Goal: Check status: Check status

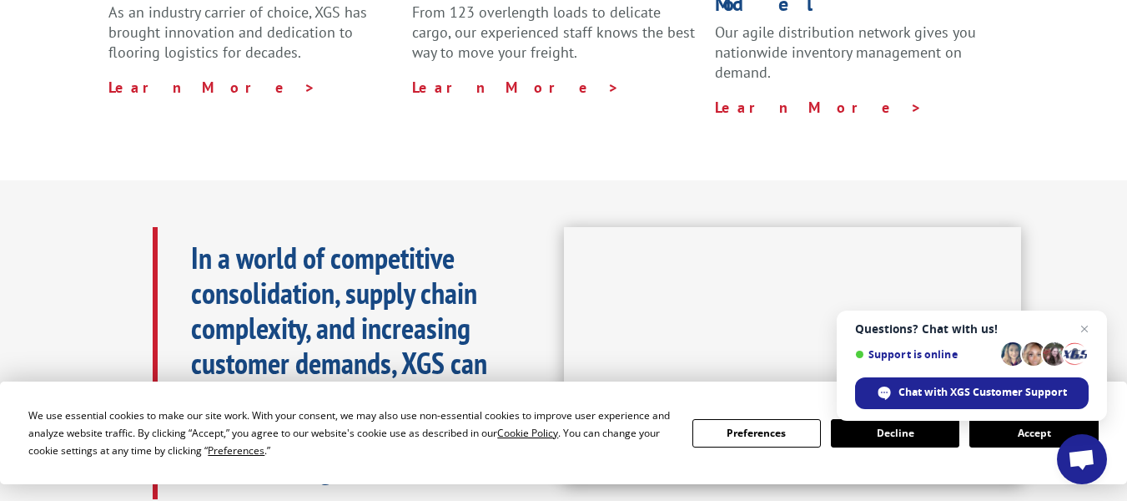
scroll to position [642, 0]
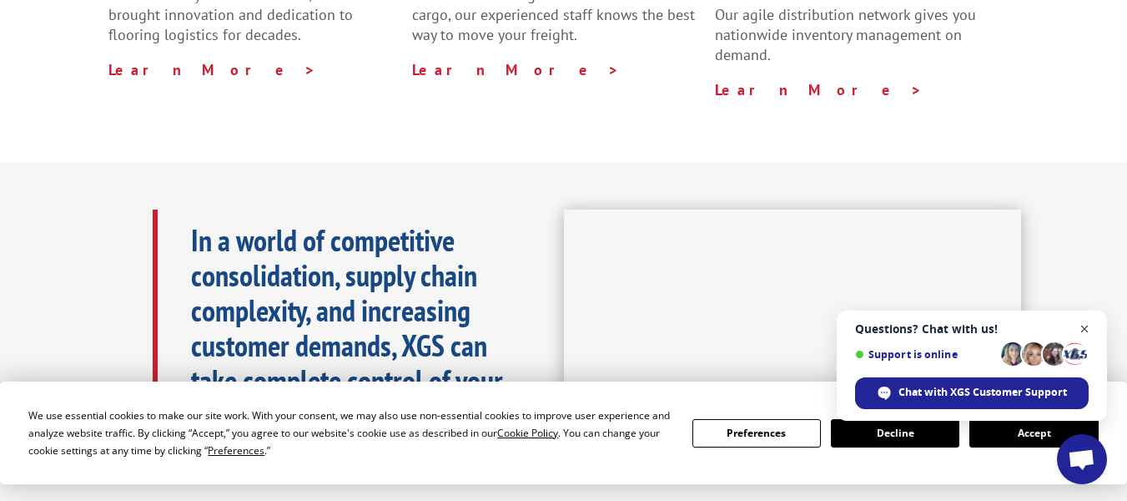
click at [1080, 328] on span "Open chat" at bounding box center [1085, 329] width 21 height 21
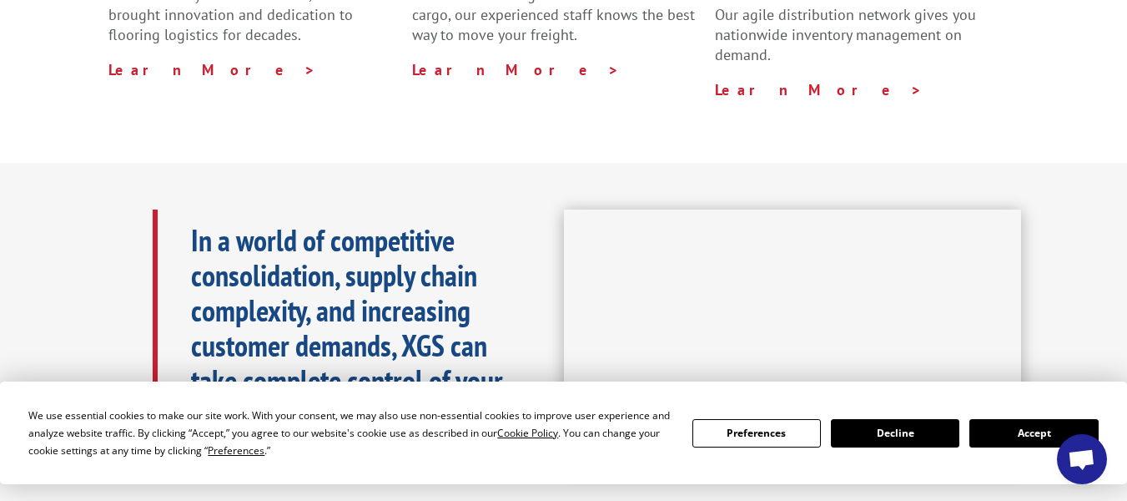
click at [1021, 435] on button "Accept" at bounding box center [1033, 433] width 128 height 28
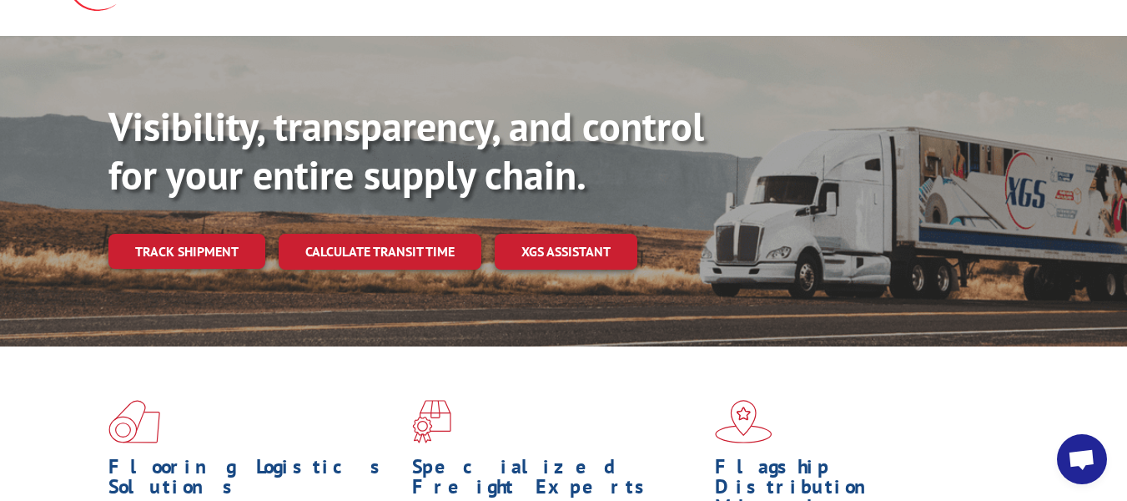
scroll to position [0, 0]
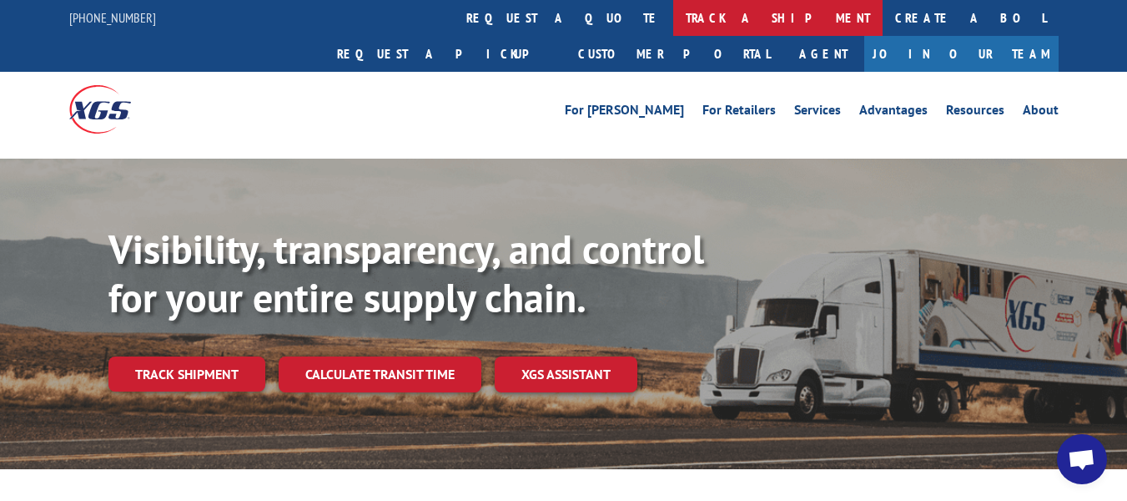
click at [673, 20] on link "track a shipment" at bounding box center [777, 18] width 209 height 36
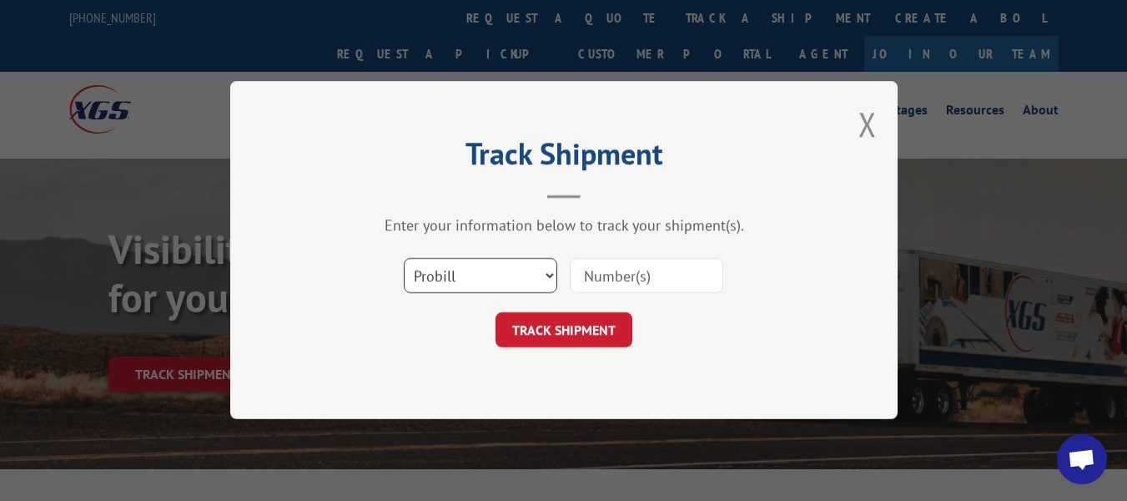
click at [546, 277] on select "Select category... Probill BOL PO" at bounding box center [481, 276] width 154 height 35
select select "po"
click at [404, 259] on select "Select category... Probill BOL PO" at bounding box center [481, 276] width 154 height 35
click at [605, 280] on input at bounding box center [647, 276] width 154 height 35
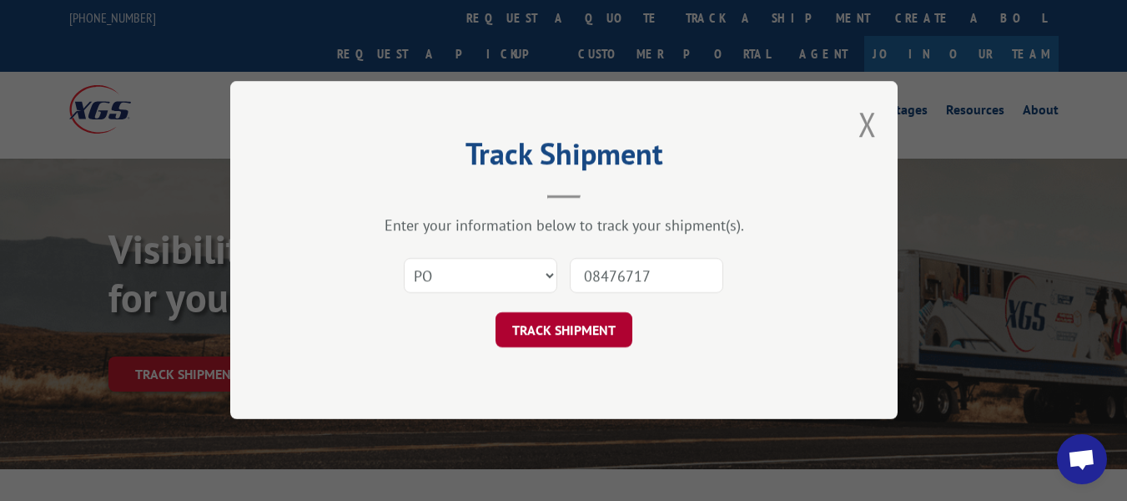
type input "08476717"
click at [567, 330] on button "TRACK SHIPMENT" at bounding box center [564, 330] width 137 height 35
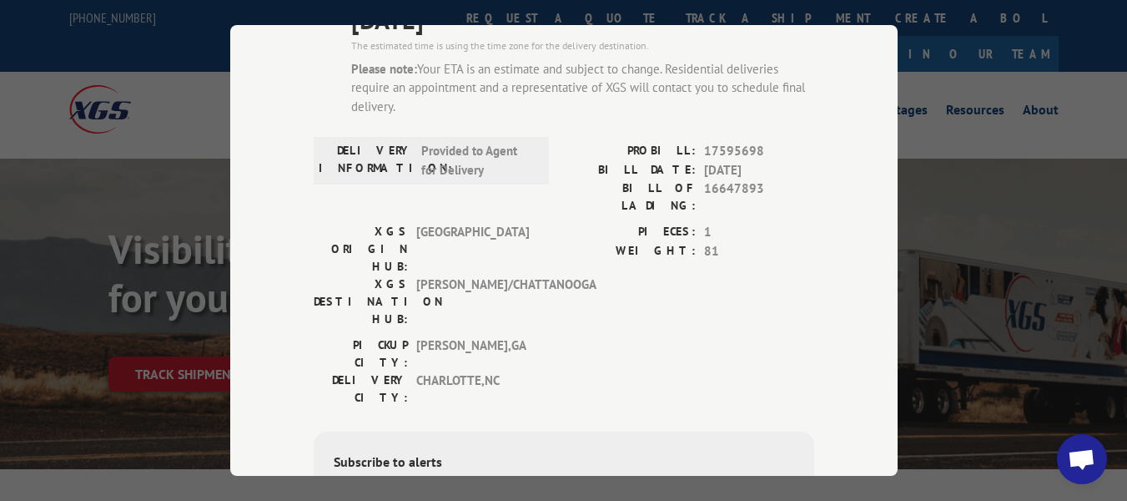
scroll to position [179, 0]
drag, startPoint x: 906, startPoint y: 311, endPoint x: 899, endPoint y: 349, distance: 38.1
click at [899, 349] on div "Track Shipment ESTIMATED DELIVERY TIME: [DATE] The estimated time is using the …" at bounding box center [563, 250] width 1127 height 501
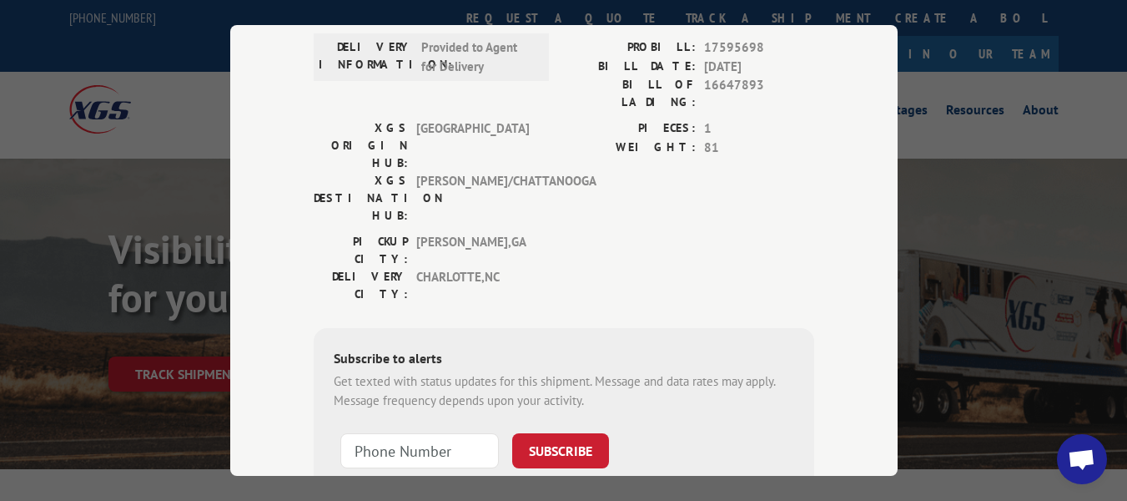
scroll to position [293, 0]
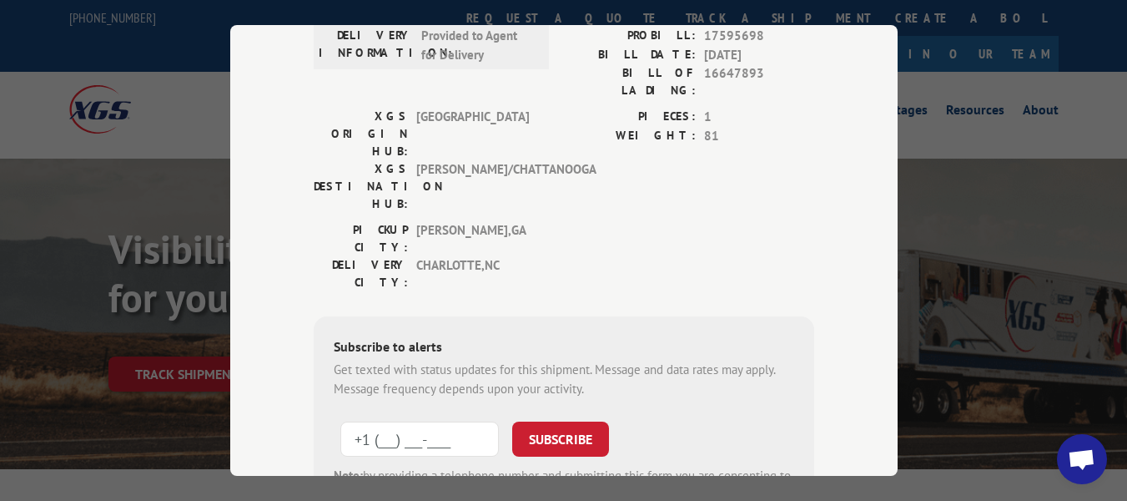
click at [425, 421] on input "+1 (___) ___-____" at bounding box center [419, 438] width 159 height 35
type input "[PHONE_NUMBER]"
click at [544, 421] on button "SUBSCRIBE" at bounding box center [560, 438] width 97 height 35
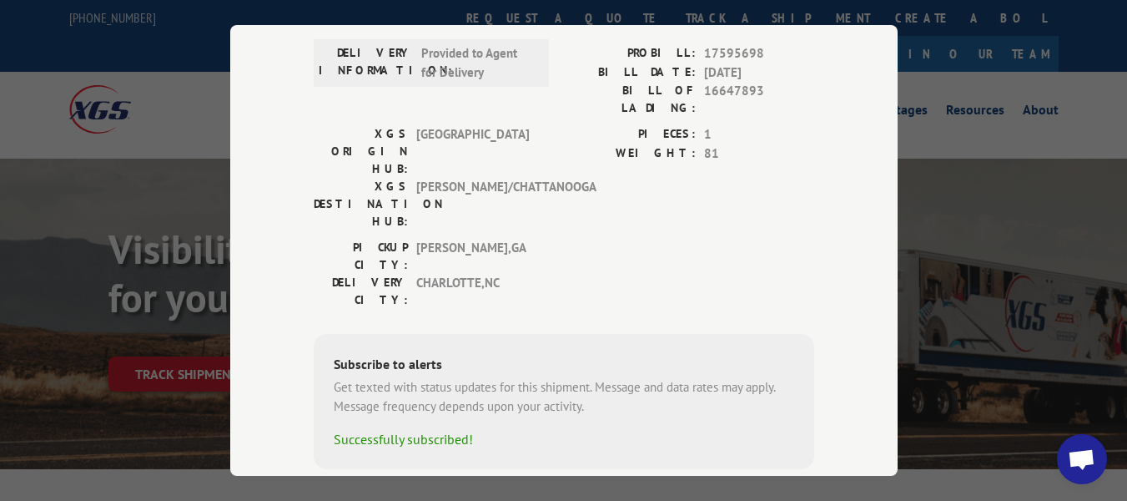
scroll to position [0, 0]
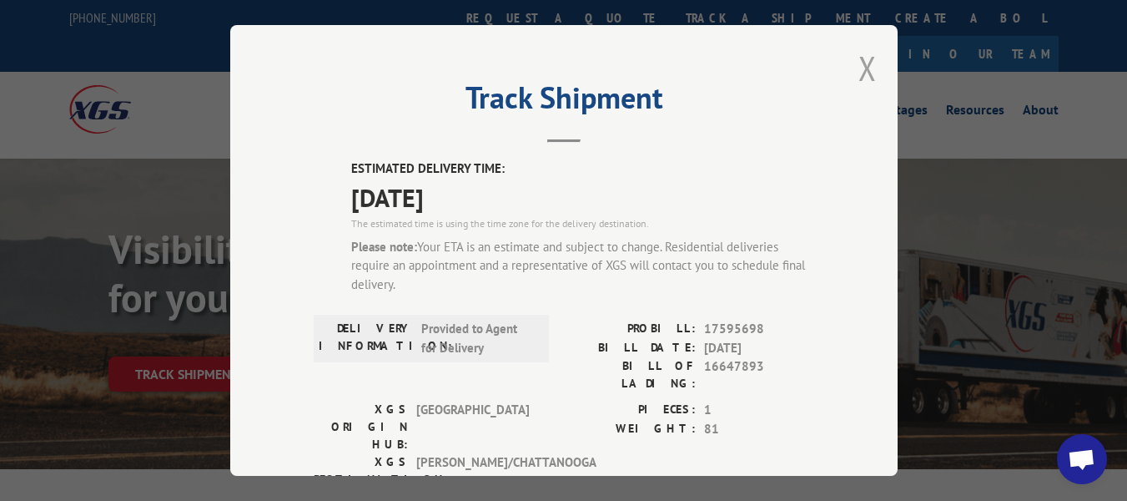
click at [863, 54] on button "Close modal" at bounding box center [867, 68] width 18 height 44
